Goal: Transaction & Acquisition: Purchase product/service

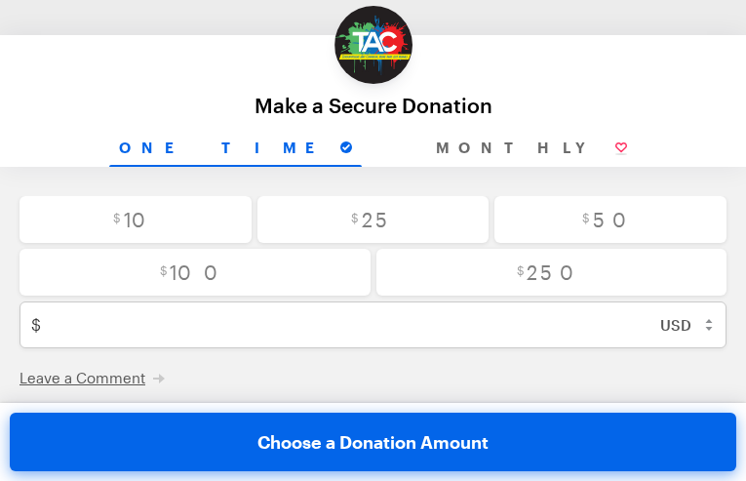
type input "[EMAIL_ADDRESS][DOMAIN_NAME]"
type input "kCRYFBgpUH"
type input "LWZIuiQAqoNcmK"
type input "zubavmGHwgjGaC"
type input "fivuiYCra"
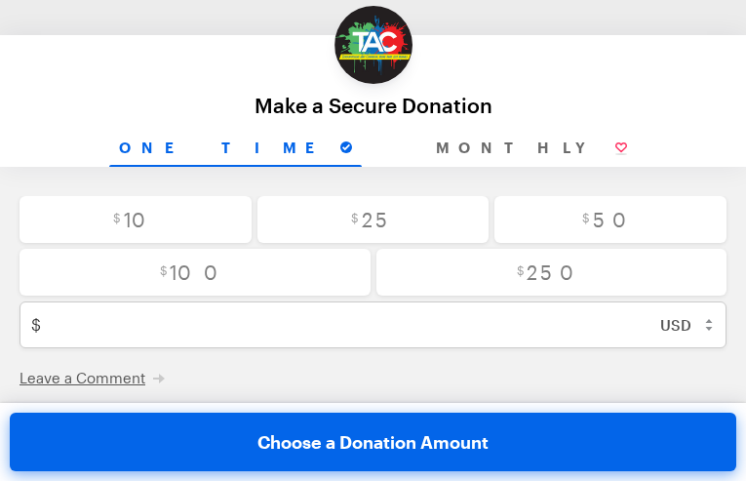
type input "oDtTiyEjZIr"
type input "JRXkPLwPdVoLcY"
radio input "true"
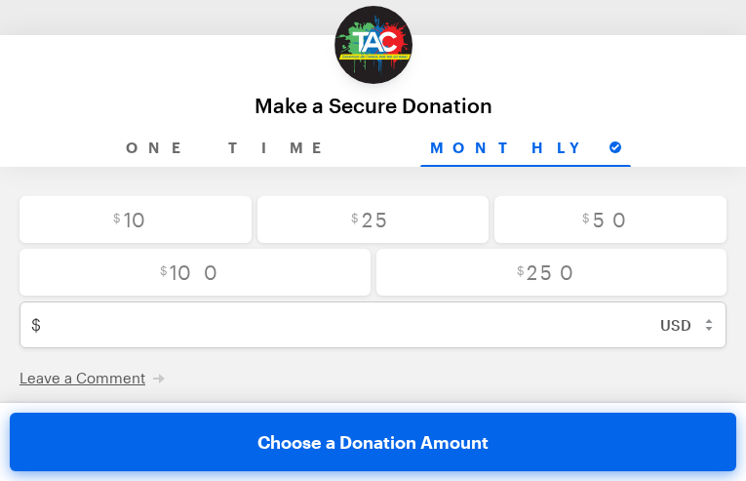
radio input "true"
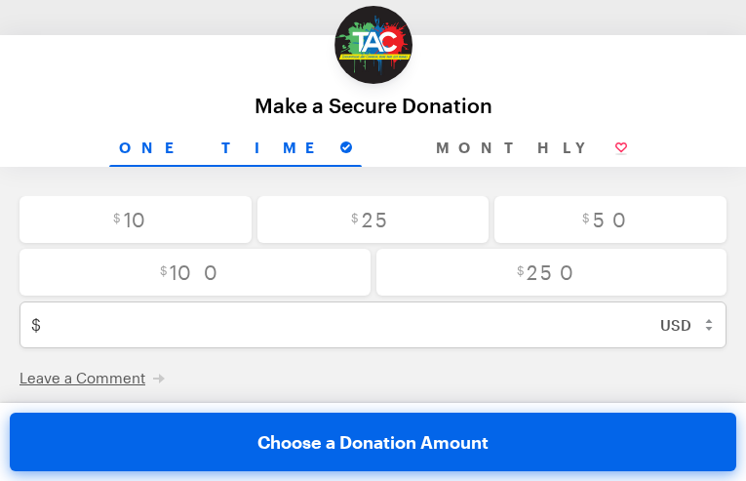
radio input "true"
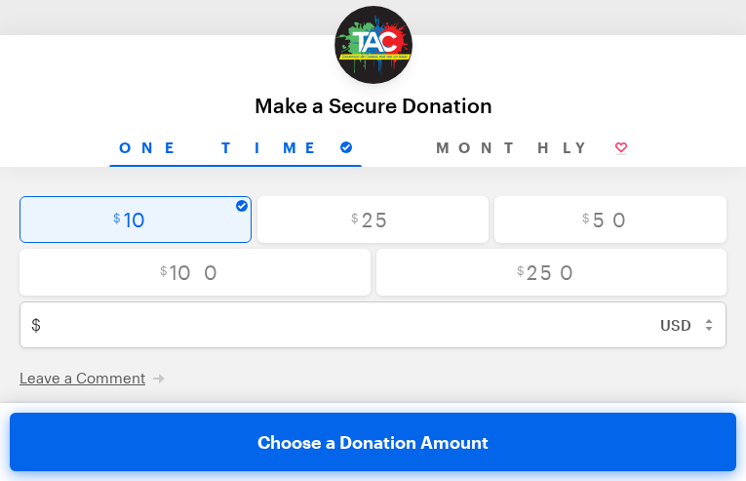
radio input "true"
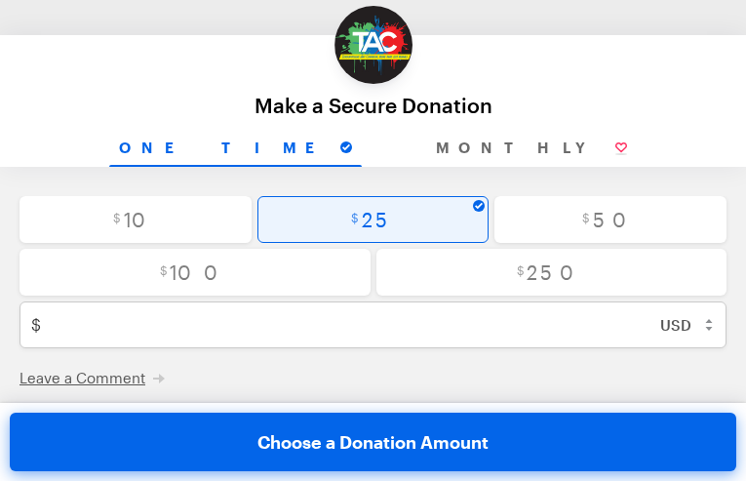
radio input "false"
type input "25"
checkbox input "false"
radio input "true"
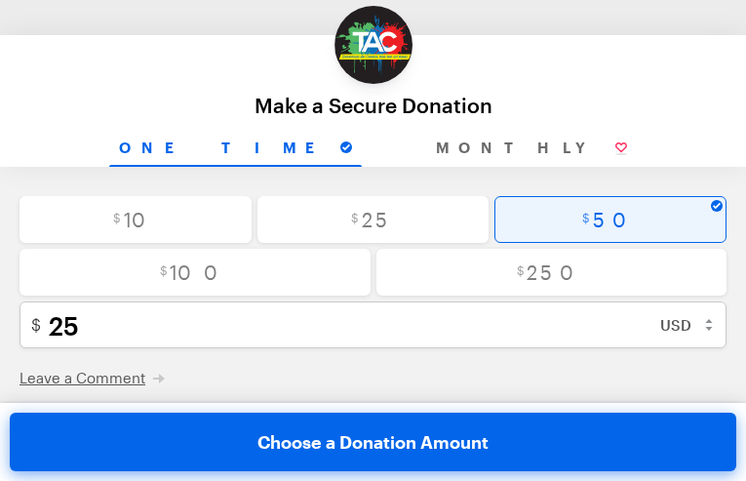
radio input "true"
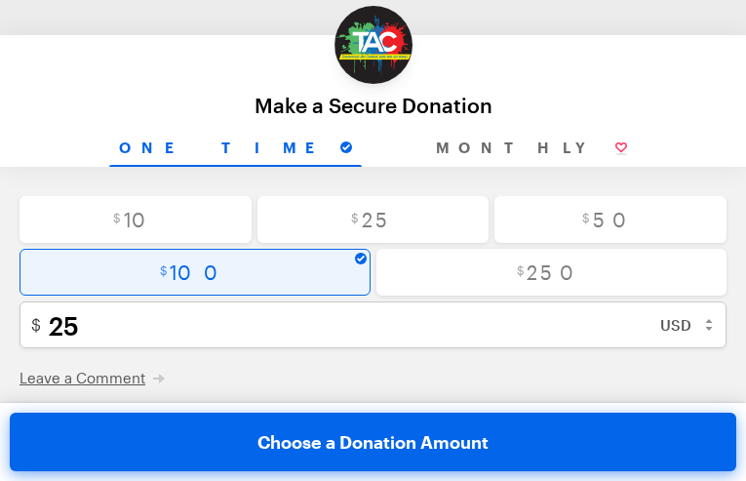
radio input "true"
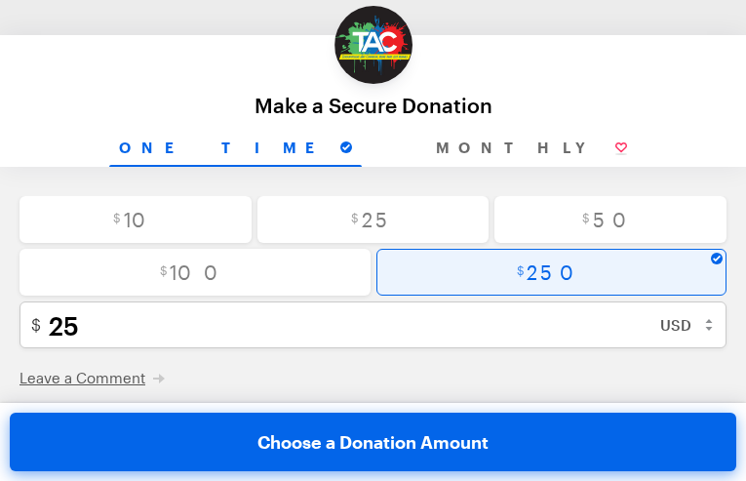
radio input "false"
type input "250"
checkbox input "false"
select select "PY"
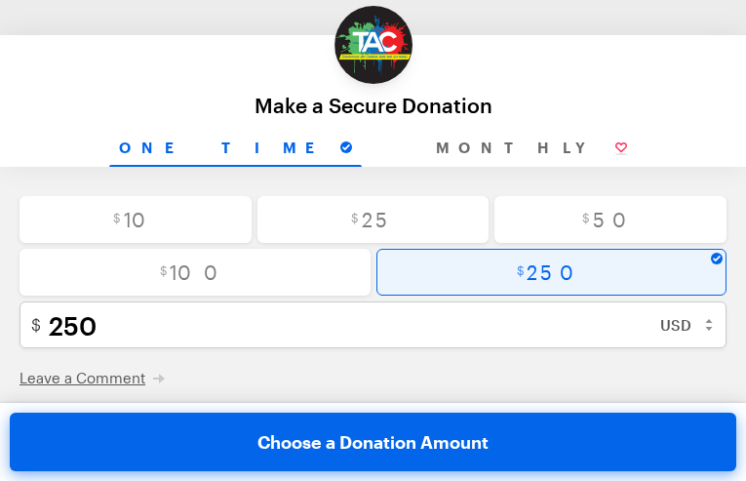
radio input "true"
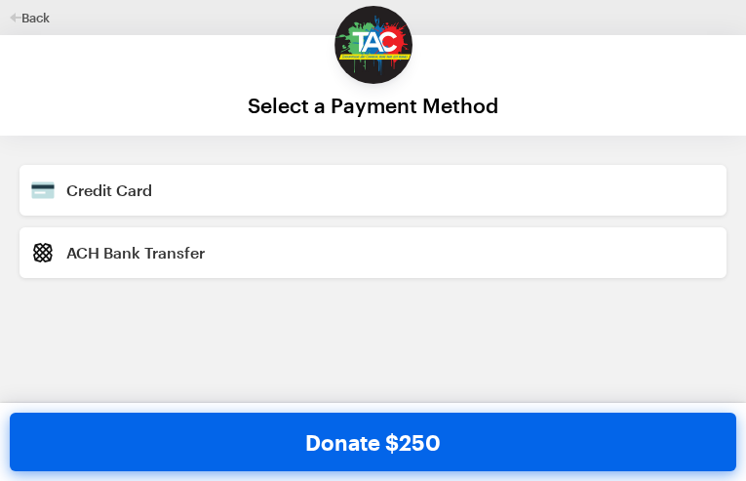
checkbox input "false"
